Goal: Task Accomplishment & Management: Manage account settings

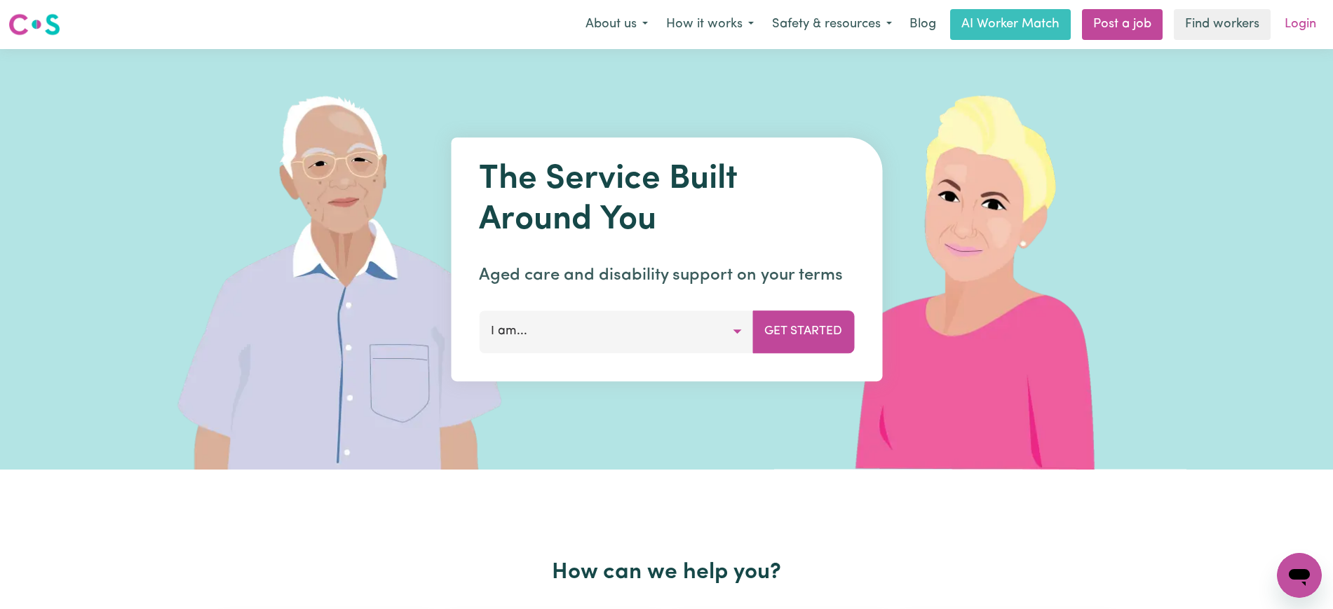
click at [1292, 27] on link "Login" at bounding box center [1300, 24] width 48 height 31
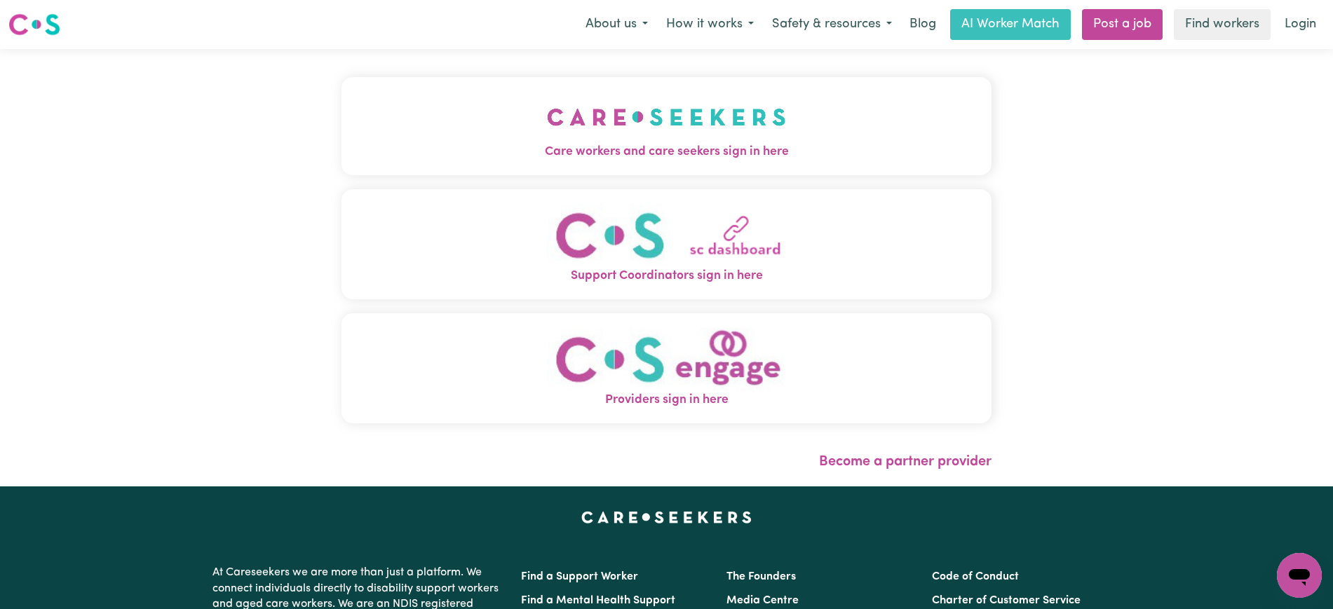
click at [695, 121] on img "Care workers and care seekers sign in here" at bounding box center [666, 117] width 239 height 52
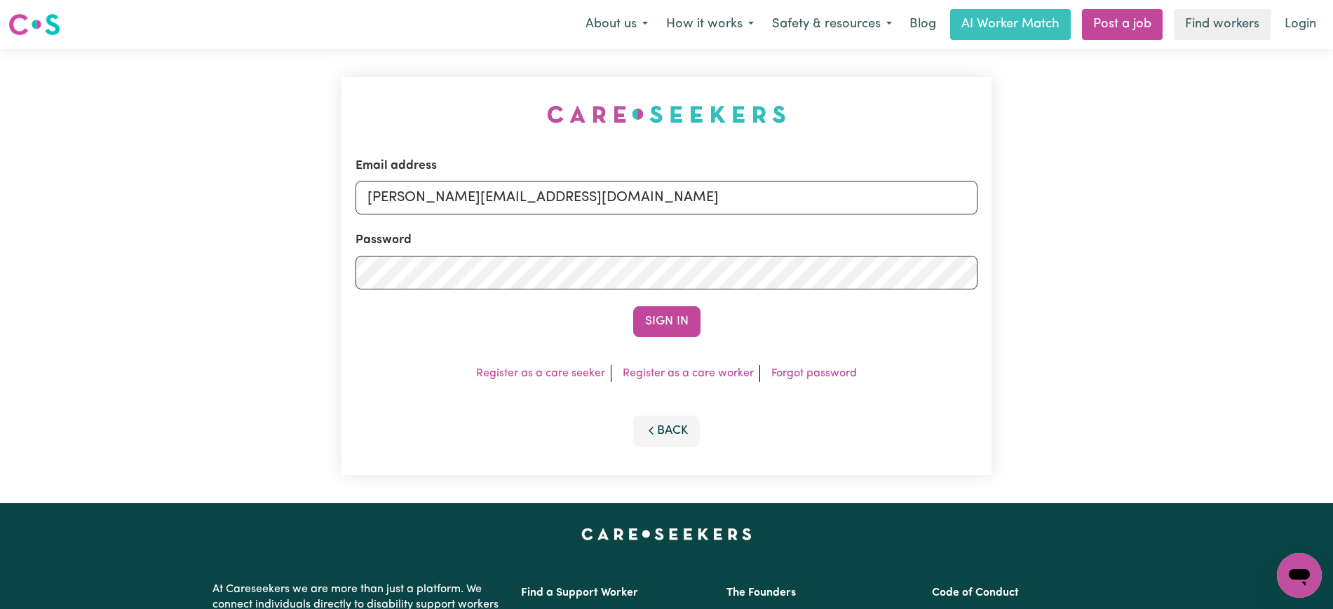
drag, startPoint x: 374, startPoint y: 92, endPoint x: 528, endPoint y: 182, distance: 178.8
click at [382, 92] on div "Email address [PERSON_NAME][EMAIL_ADDRESS][DOMAIN_NAME] Password Sign In Regist…" at bounding box center [666, 276] width 667 height 454
click at [622, 193] on input "[PERSON_NAME][EMAIL_ADDRESS][DOMAIN_NAME]" at bounding box center [666, 198] width 622 height 34
drag, startPoint x: 451, startPoint y: 194, endPoint x: 1014, endPoint y: 219, distance: 564.2
click at [1014, 219] on div "Email address [EMAIL_ADDRESS][DOMAIN_NAME] Password Sign In Register as a care …" at bounding box center [666, 276] width 1333 height 454
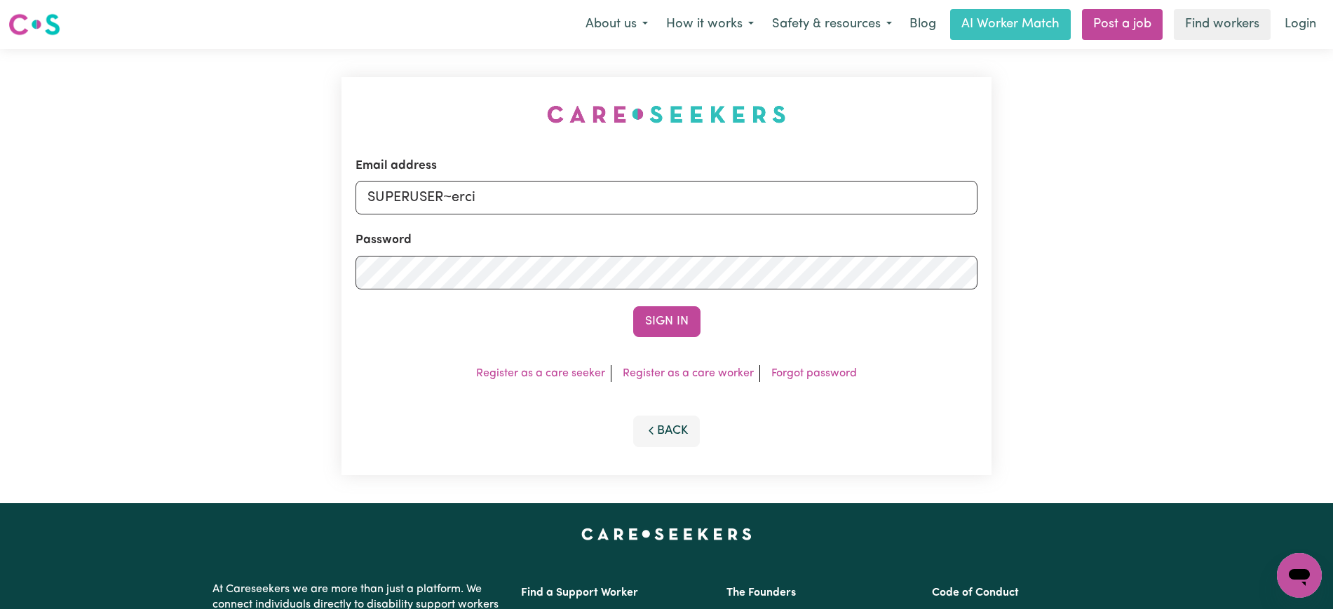
type input "[EMAIL_ADDRESS][DOMAIN_NAME]"
click at [633, 306] on button "Sign In" at bounding box center [666, 321] width 67 height 31
